Goal: Information Seeking & Learning: Learn about a topic

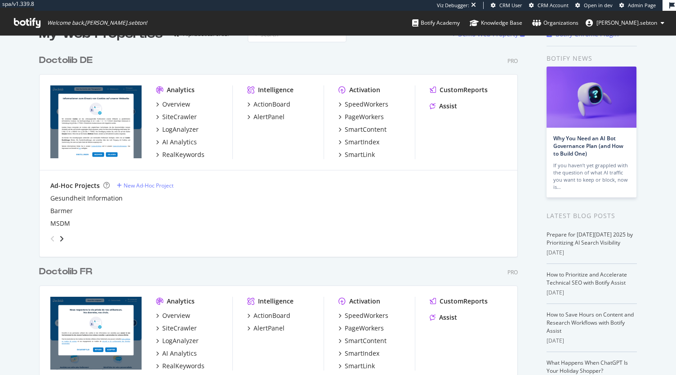
scroll to position [26, 0]
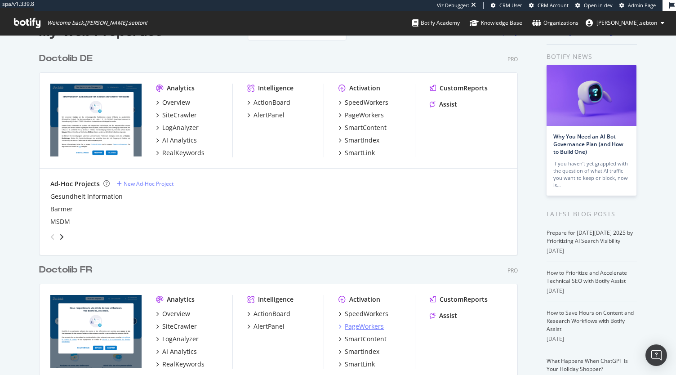
click at [367, 324] on div "PageWorkers" at bounding box center [364, 326] width 39 height 9
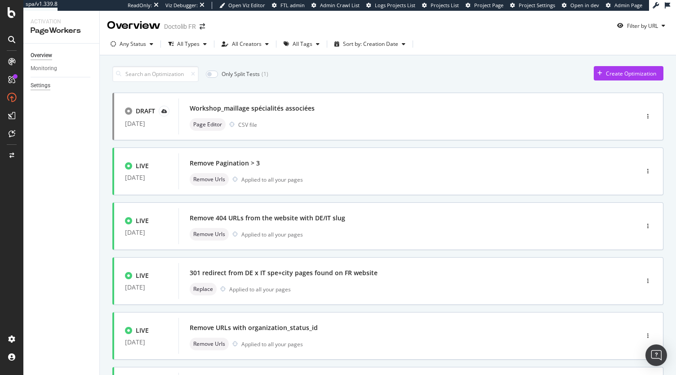
click at [43, 83] on div "Settings" at bounding box center [41, 85] width 20 height 9
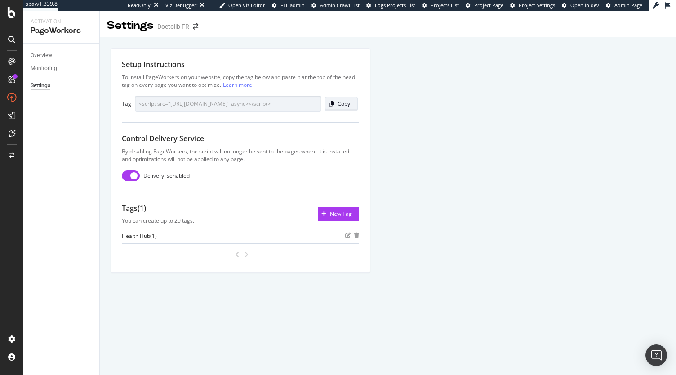
click at [338, 104] on div "Copy" at bounding box center [344, 104] width 13 height 8
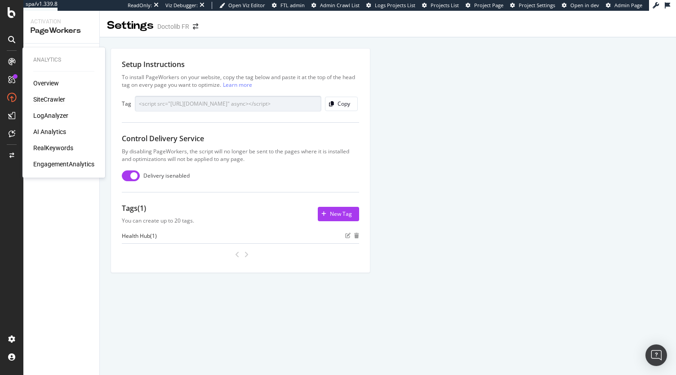
click at [41, 96] on div "SiteCrawler" at bounding box center [49, 99] width 32 height 9
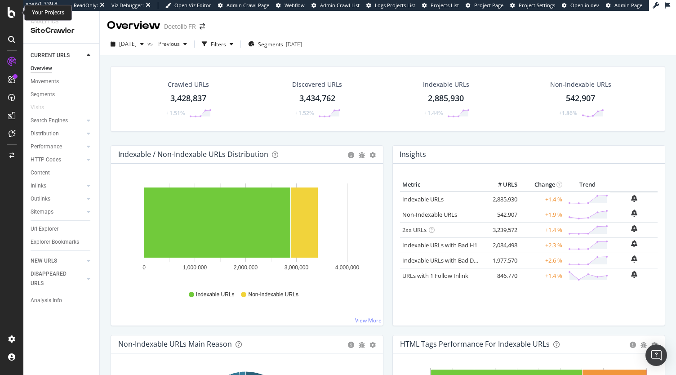
click at [10, 14] on icon at bounding box center [12, 12] width 8 height 11
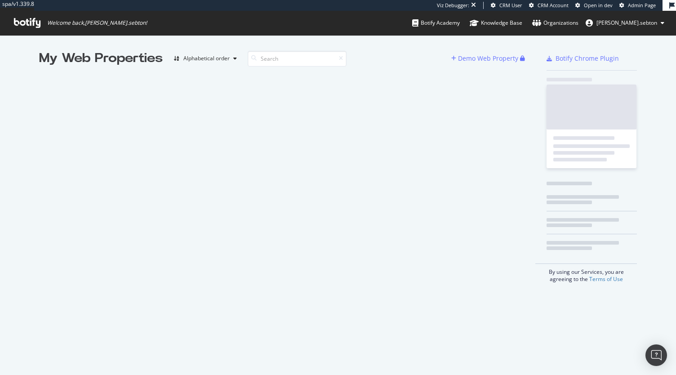
scroll to position [368, 663]
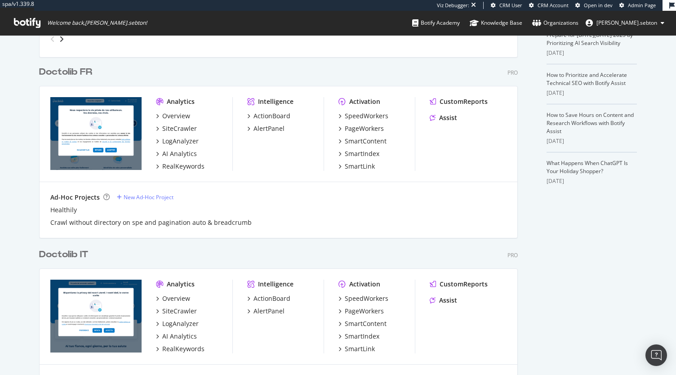
scroll to position [224, 0]
click at [178, 308] on div "SiteCrawler" at bounding box center [179, 310] width 35 height 9
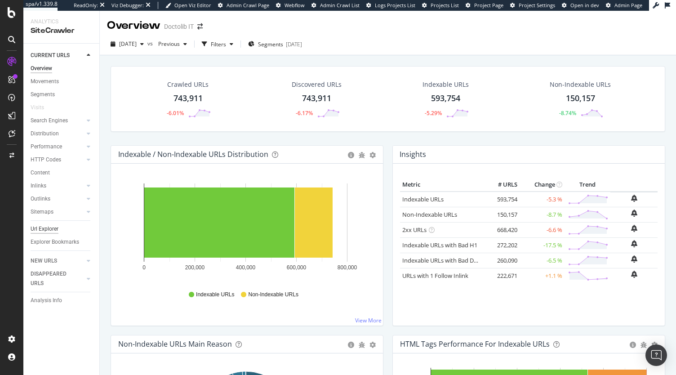
click at [49, 228] on div "Url Explorer" at bounding box center [45, 228] width 28 height 9
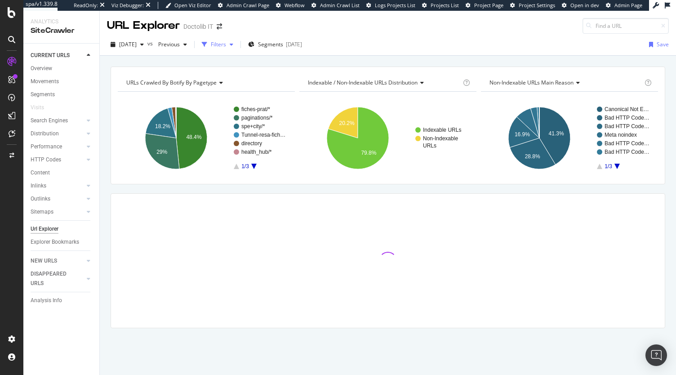
click at [226, 44] on div "Filters" at bounding box center [218, 44] width 15 height 8
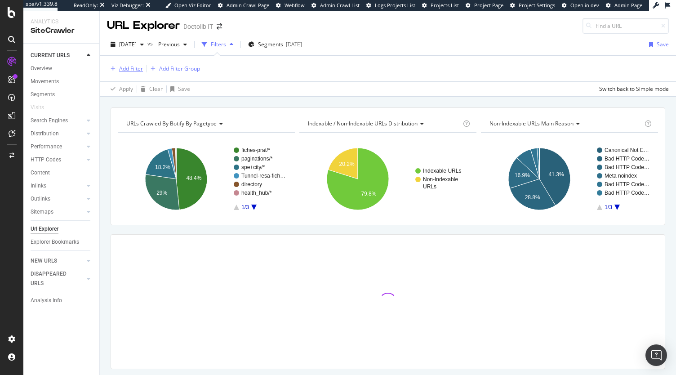
click at [136, 70] on div "Add Filter" at bounding box center [131, 69] width 24 height 8
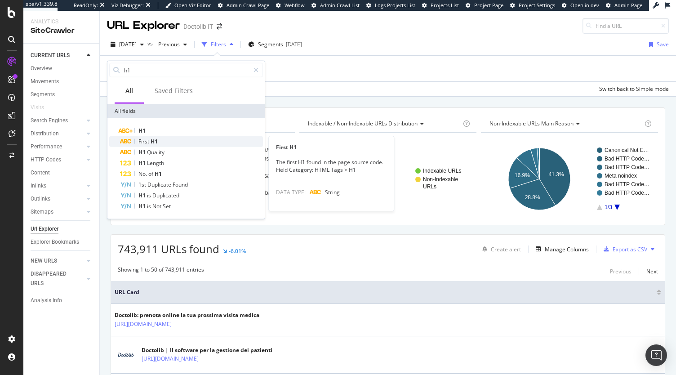
type input "h1"
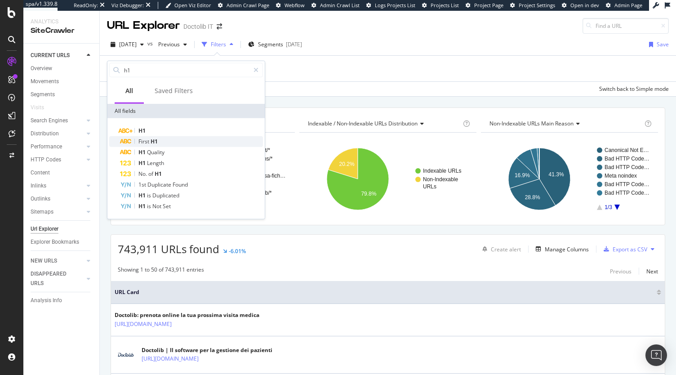
click at [157, 141] on span "H1" at bounding box center [154, 142] width 7 height 8
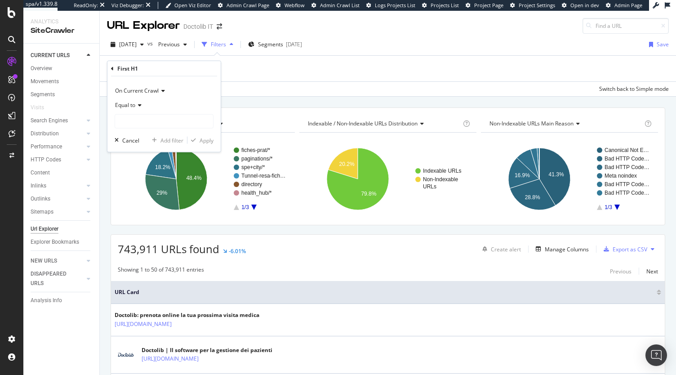
click at [150, 91] on span "On Current Crawl" at bounding box center [137, 91] width 44 height 8
click at [157, 134] on span "Diff Between Crawls" at bounding box center [144, 133] width 51 height 8
click at [152, 125] on input "text" at bounding box center [164, 121] width 98 height 14
click at [140, 143] on span "changed" at bounding box center [148, 143] width 63 height 8
type input "changed"
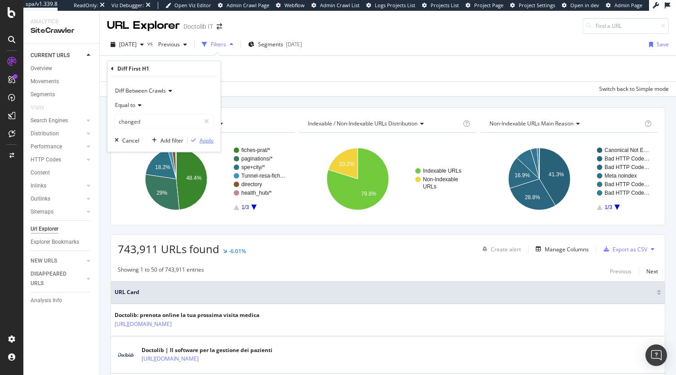
click at [204, 143] on div "Apply" at bounding box center [207, 140] width 14 height 8
